Goal: Navigation & Orientation: Find specific page/section

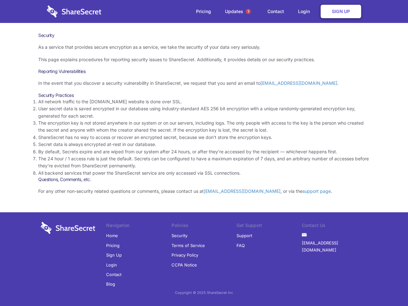
click at [204, 153] on li "By default, Secrets expire and are wiped from our system after 24 hours, or aft…" at bounding box center [203, 151] width 331 height 7
click at [248, 11] on span "1" at bounding box center [247, 11] width 5 height 5
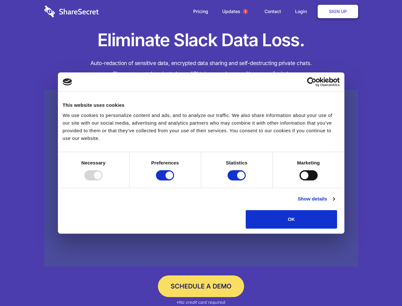
click at [103, 180] on div at bounding box center [93, 175] width 18 height 10
click at [174, 180] on input "Preferences" at bounding box center [165, 175] width 18 height 10
checkbox input "false"
click at [237, 180] on input "Statistics" at bounding box center [237, 175] width 18 height 10
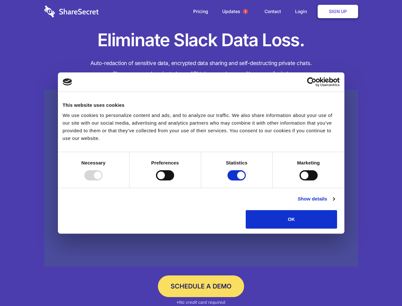
checkbox input "false"
click at [300, 180] on input "Marketing" at bounding box center [309, 175] width 18 height 10
checkbox input "true"
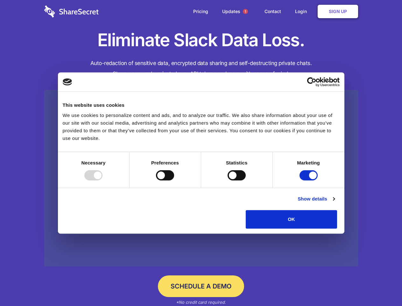
click at [335, 202] on link "Show details" at bounding box center [316, 199] width 37 height 8
